Goal: Complete application form

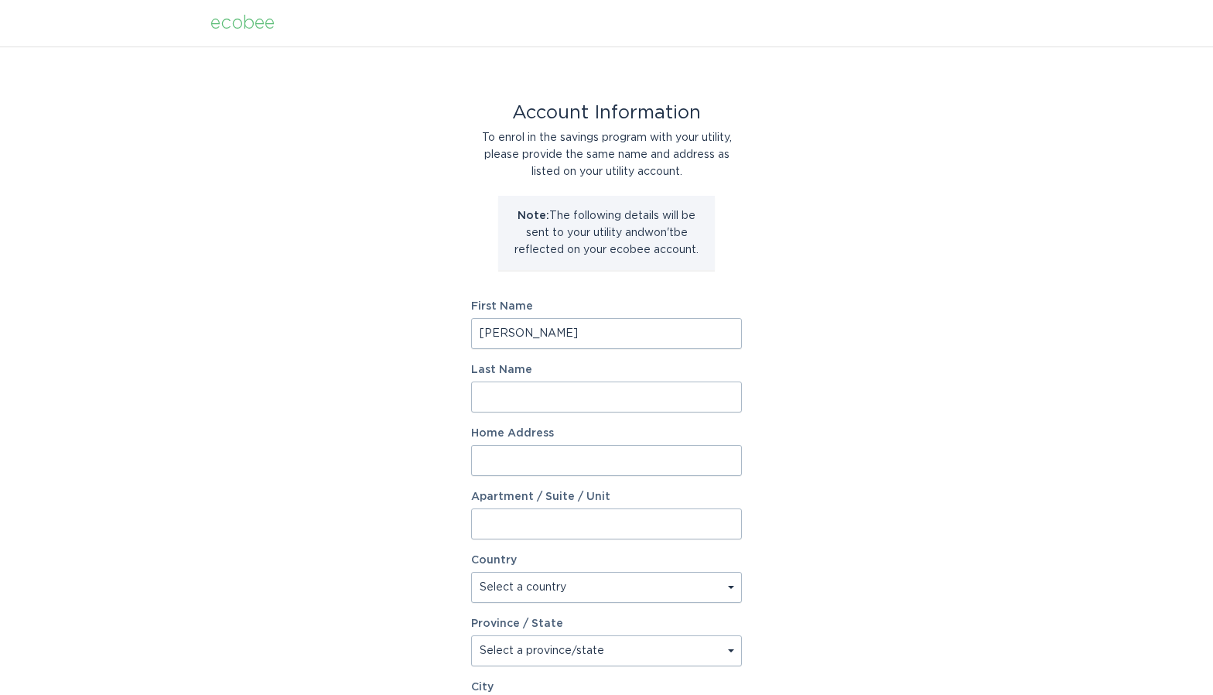
type input "[PERSON_NAME]"
type input "durance"
click at [728, 463] on input "Home Address" at bounding box center [606, 460] width 271 height 31
type input "[STREET_ADDRESS]"
select select "US"
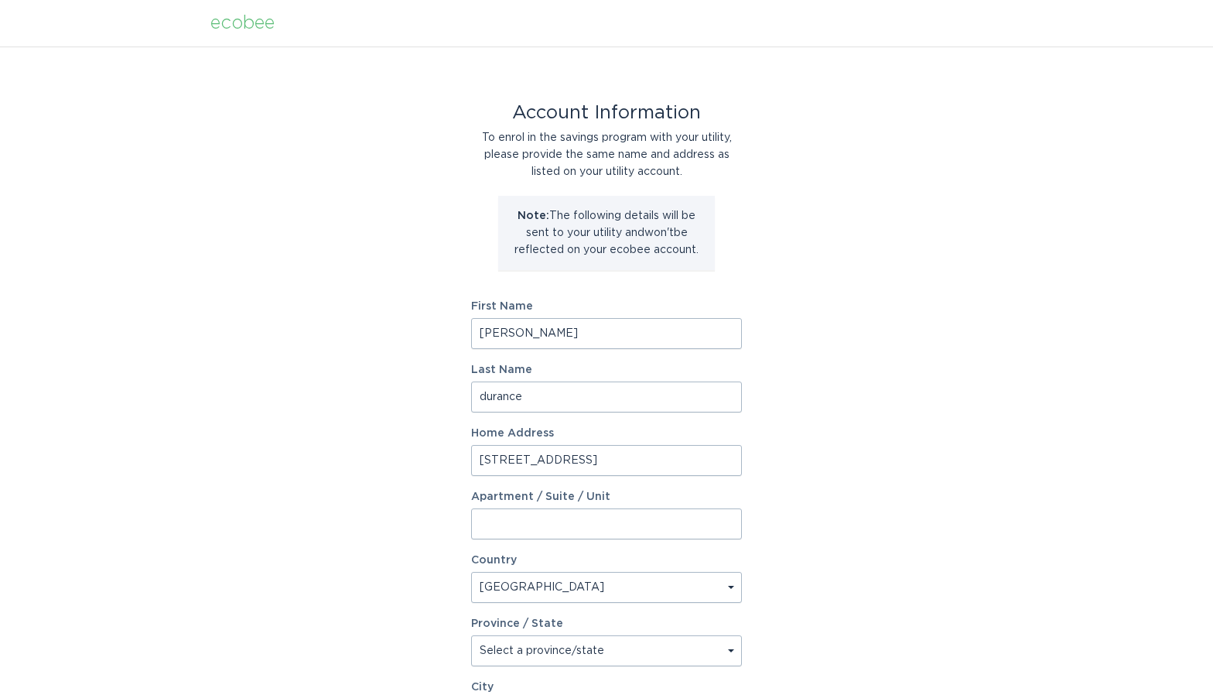
type input "Berkley"
type input "48072"
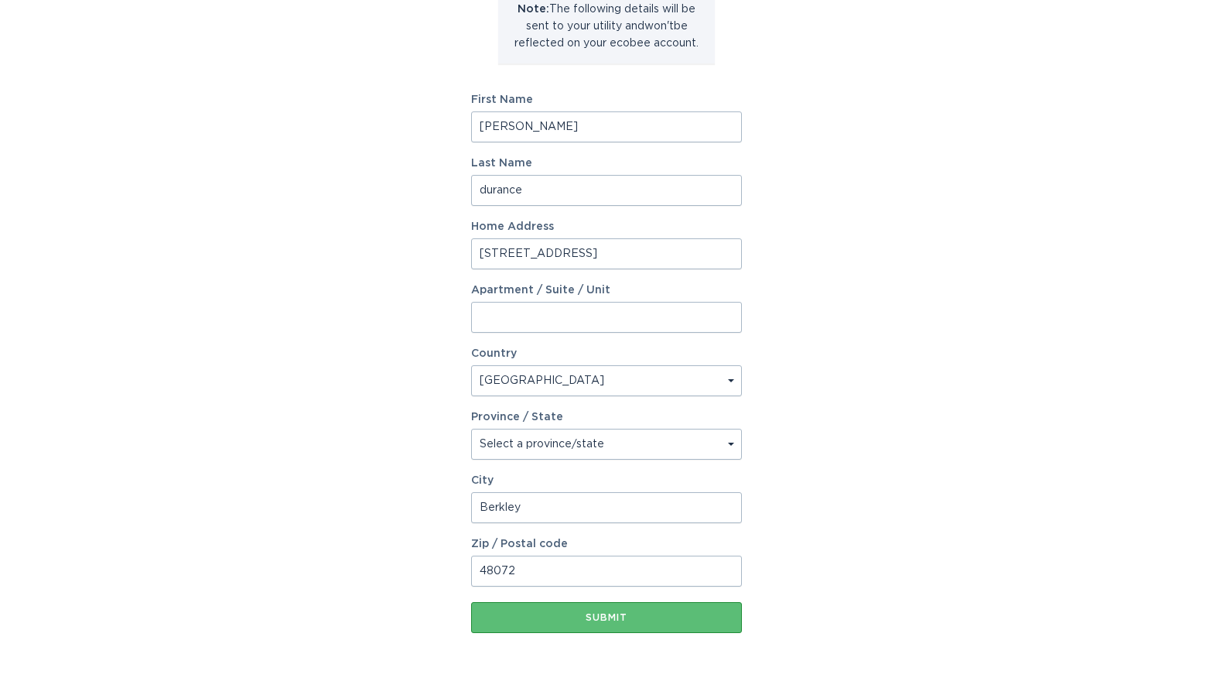
scroll to position [207, 0]
select select "MI"
click at [764, 504] on div "Account Information To enrol in the savings program with your utility, please p…" at bounding box center [606, 266] width 1213 height 855
click at [605, 622] on button "Submit" at bounding box center [606, 617] width 271 height 31
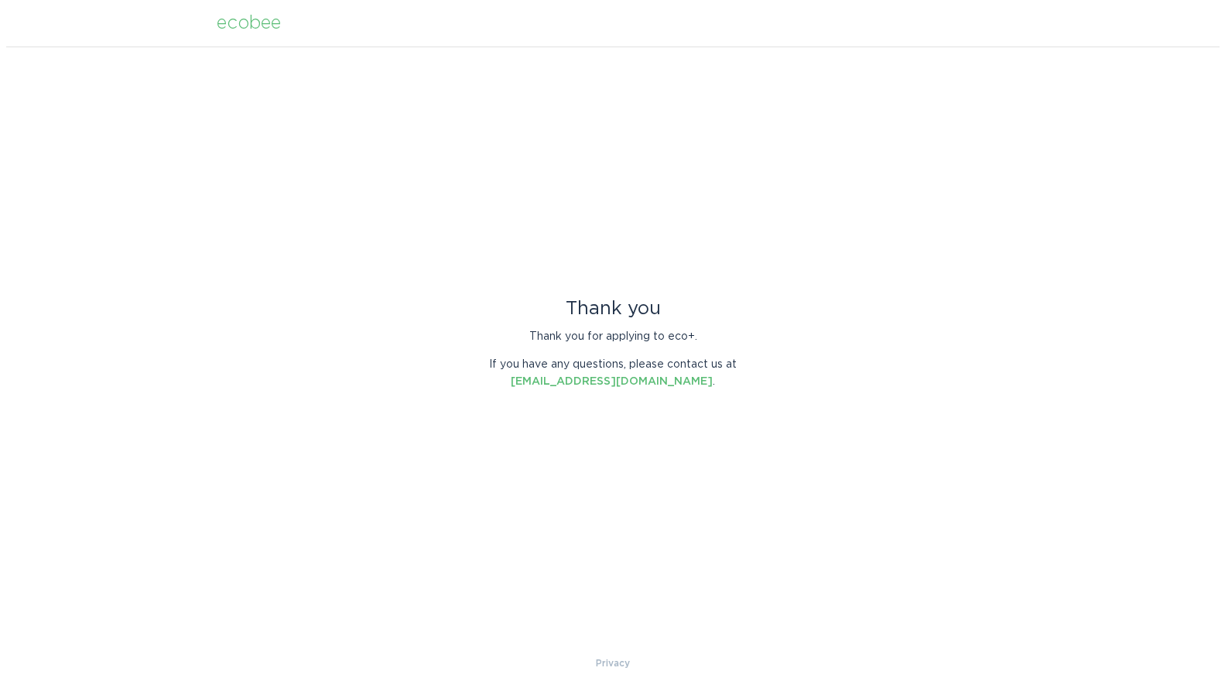
scroll to position [0, 0]
